Goal: Information Seeking & Learning: Learn about a topic

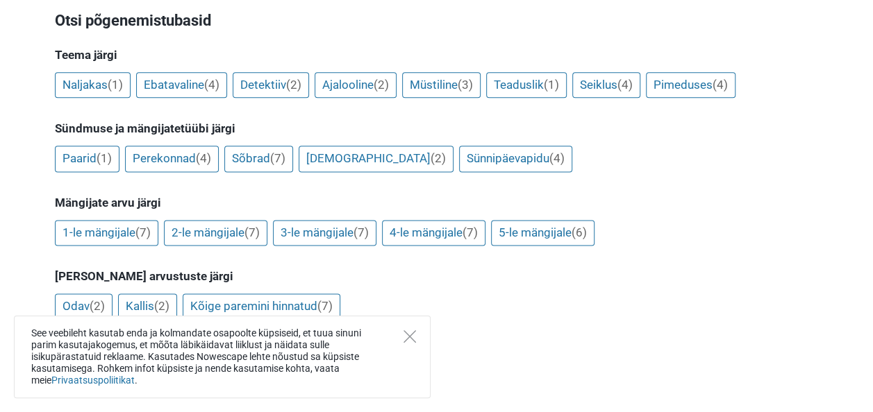
scroll to position [833, 0]
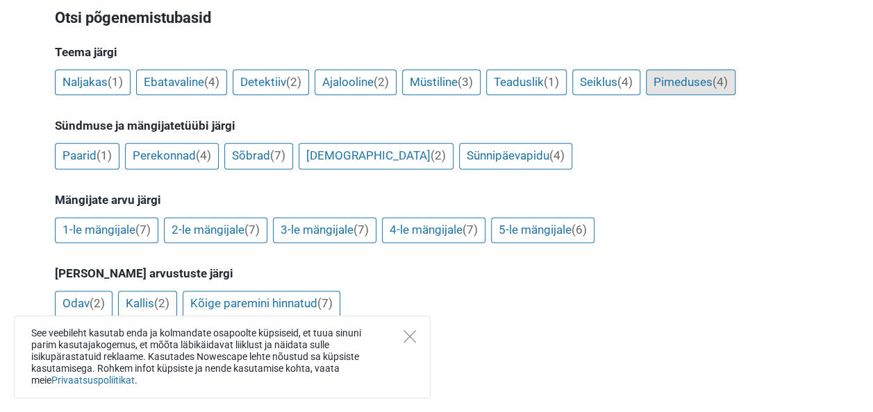
click at [678, 88] on link "Pimeduses (4)" at bounding box center [691, 82] width 90 height 26
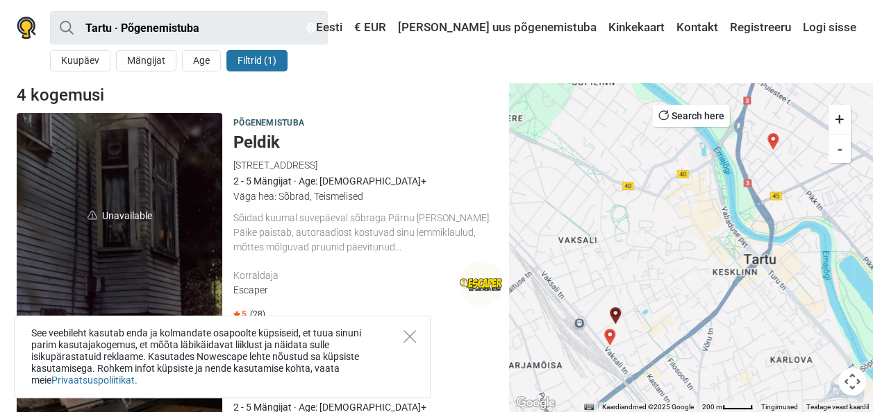
click at [304, 239] on div "Sõidad kuumal suvepäeval sõbraga Pärnu randa. Päike paistab, autoraadiost kostu…" at bounding box center [368, 232] width 270 height 43
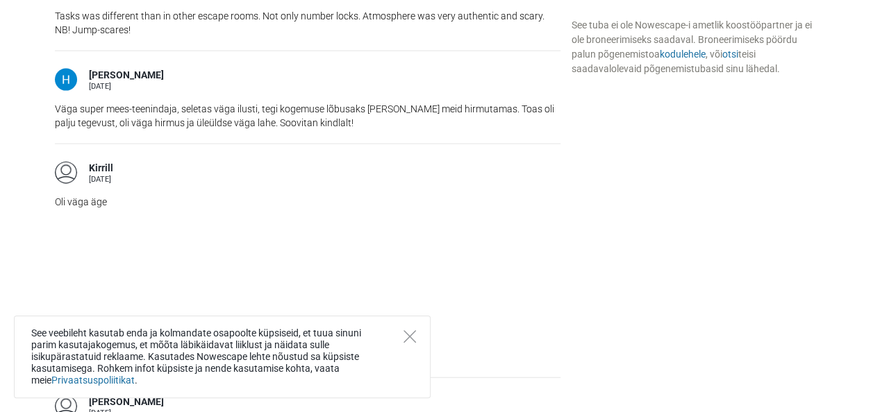
scroll to position [1527, 0]
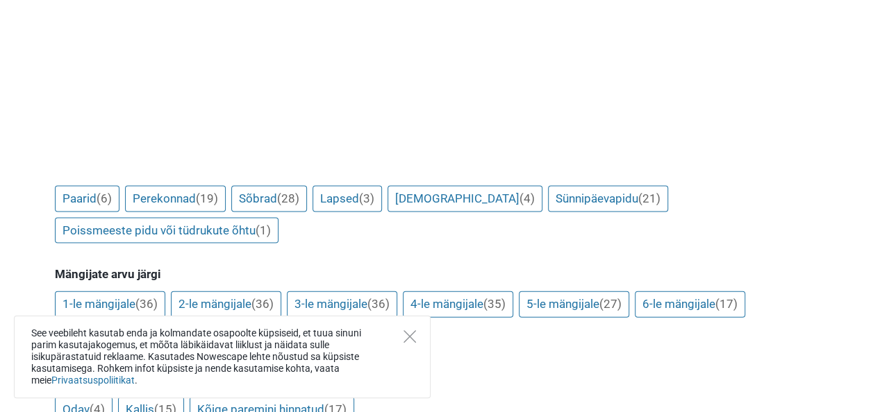
scroll to position [1361, 0]
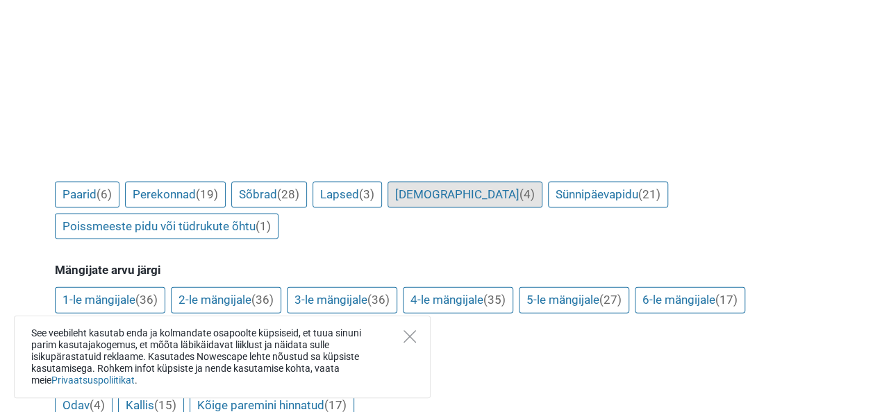
click at [461, 182] on link "Teismelised (4)" at bounding box center [464, 195] width 155 height 26
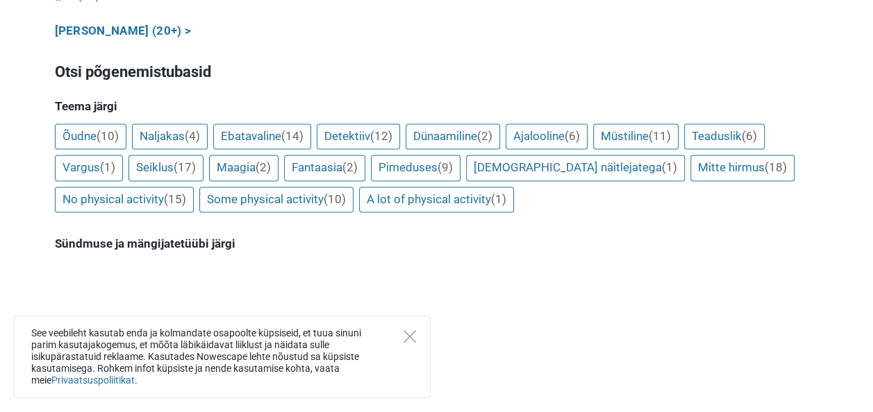
scroll to position [972, 0]
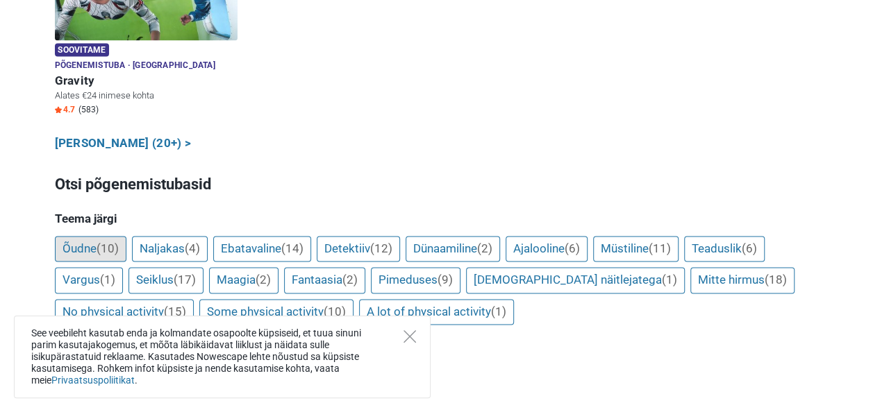
click at [94, 236] on link "Õudne (10)" at bounding box center [91, 249] width 72 height 26
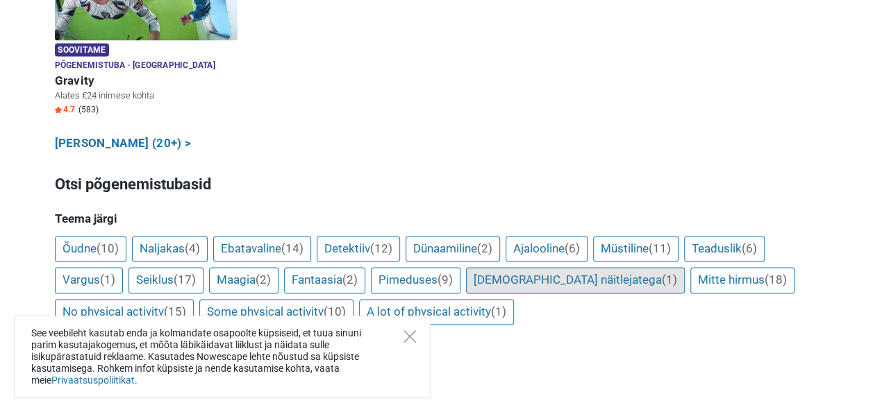
click at [483, 267] on link "Koos näitlejatega (1)" at bounding box center [575, 280] width 219 height 26
